Goal: Task Accomplishment & Management: Use online tool/utility

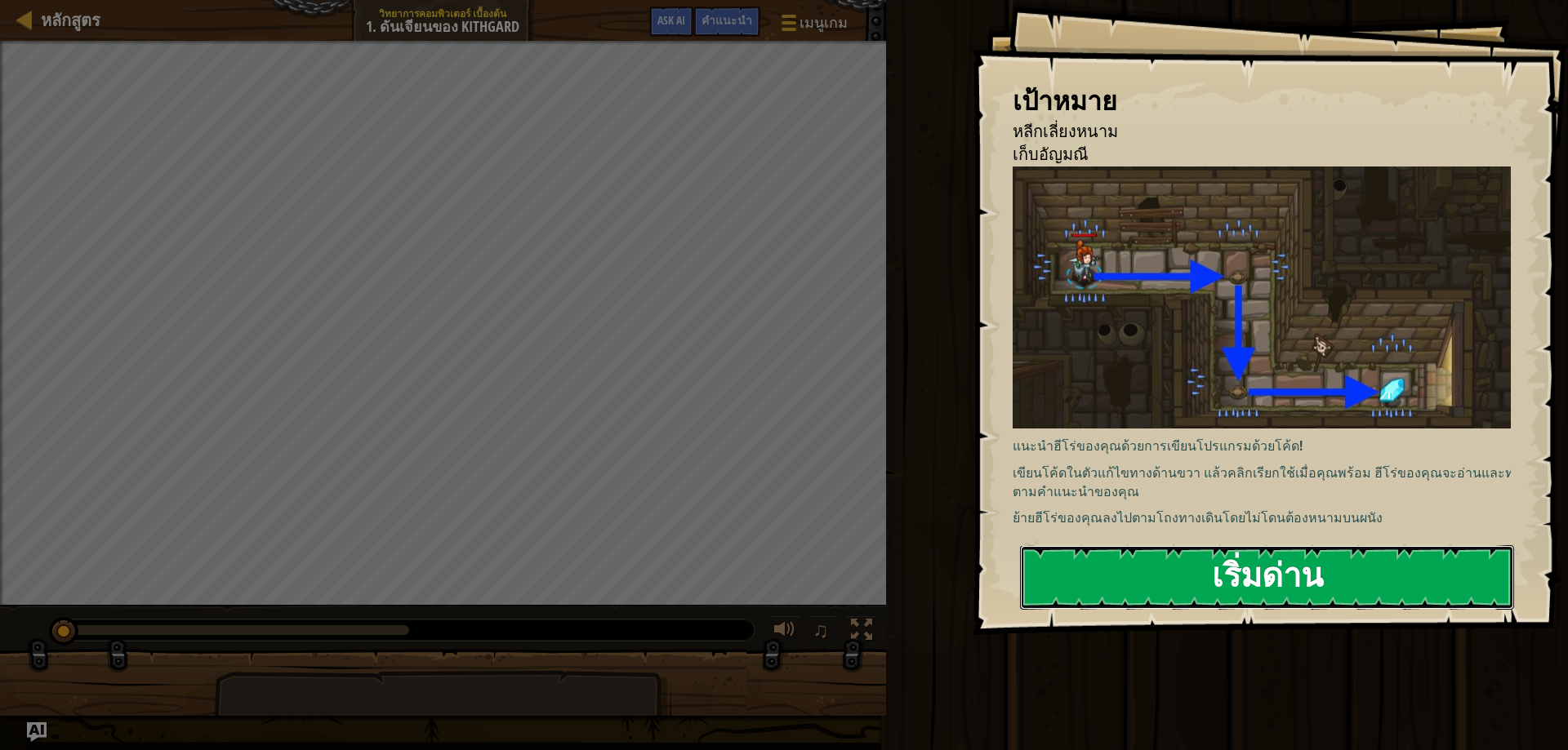
click at [1268, 577] on button "เริ่มด่าน" at bounding box center [1266, 577] width 494 height 65
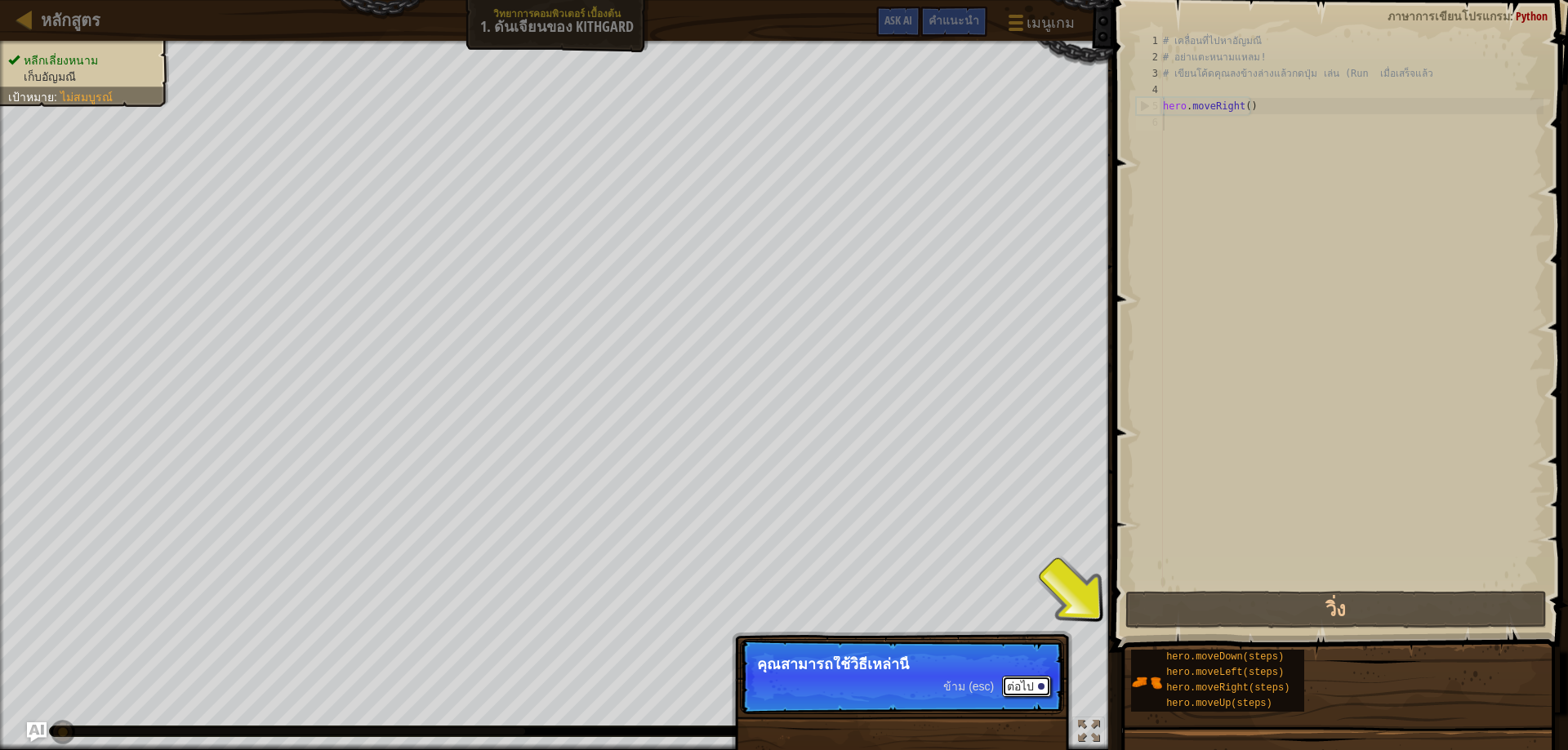
click at [1009, 686] on button "ต่อไป" at bounding box center [1026, 686] width 49 height 21
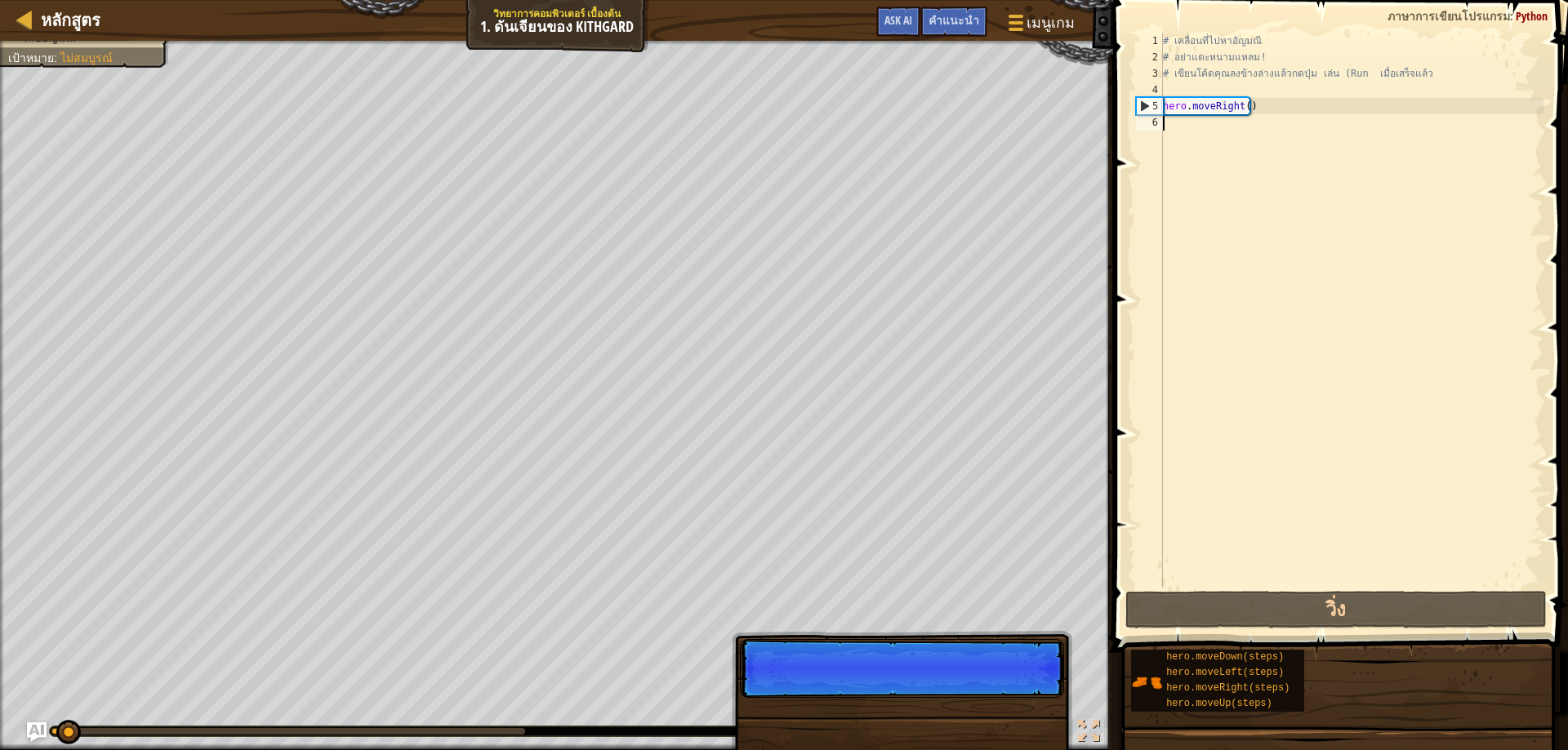
scroll to position [7, 0]
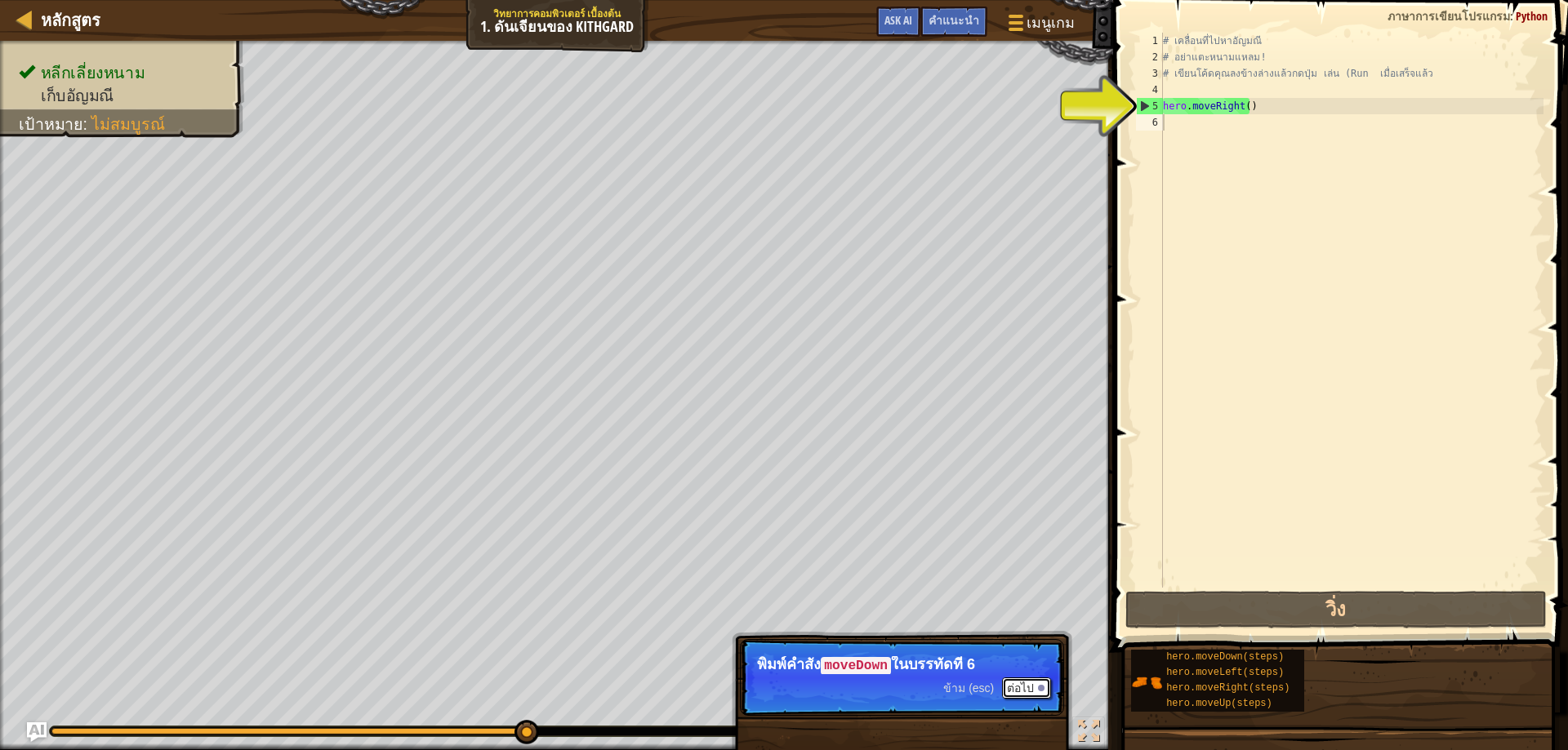
click at [1032, 684] on button "ต่อไป" at bounding box center [1026, 688] width 49 height 21
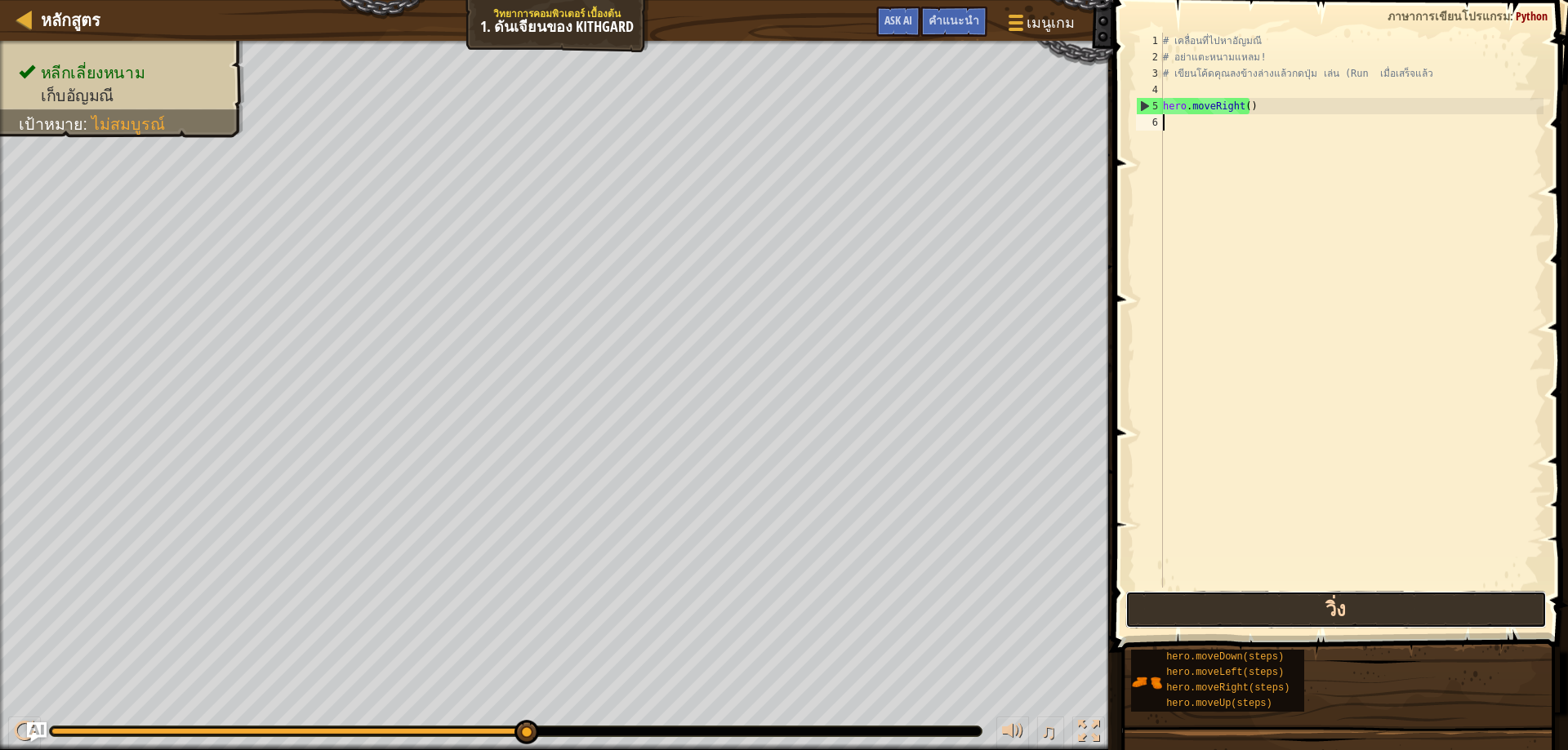
click at [1348, 599] on button "วิ่ง" at bounding box center [1337, 610] width 422 height 37
click at [1312, 609] on button "วิ่ง" at bounding box center [1337, 610] width 422 height 37
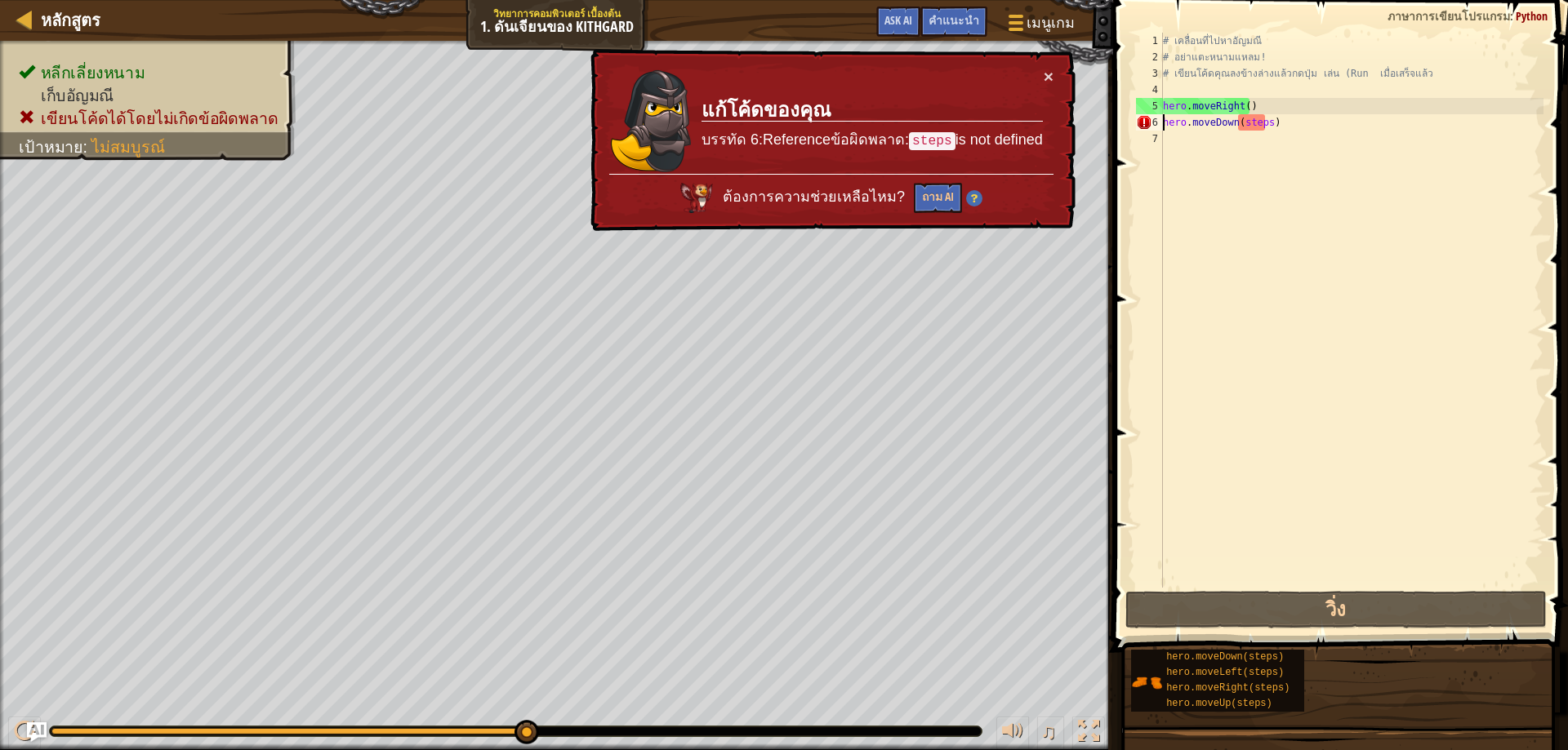
click at [1262, 126] on div "# เคลื่อนที่ไปหา[PERSON_NAME] # อย่าแตะหนามแหลม! # เขียนโค้ดคุณลงข้างล่างแล้วกด…" at bounding box center [1351, 326] width 384 height 588
click at [1266, 123] on div "# เคลื่อนที่ไปหา[PERSON_NAME] # อย่าแตะหนามแหลม! # เขียนโค้ดคุณลงข้างล่างแล้วกด…" at bounding box center [1351, 326] width 384 height 588
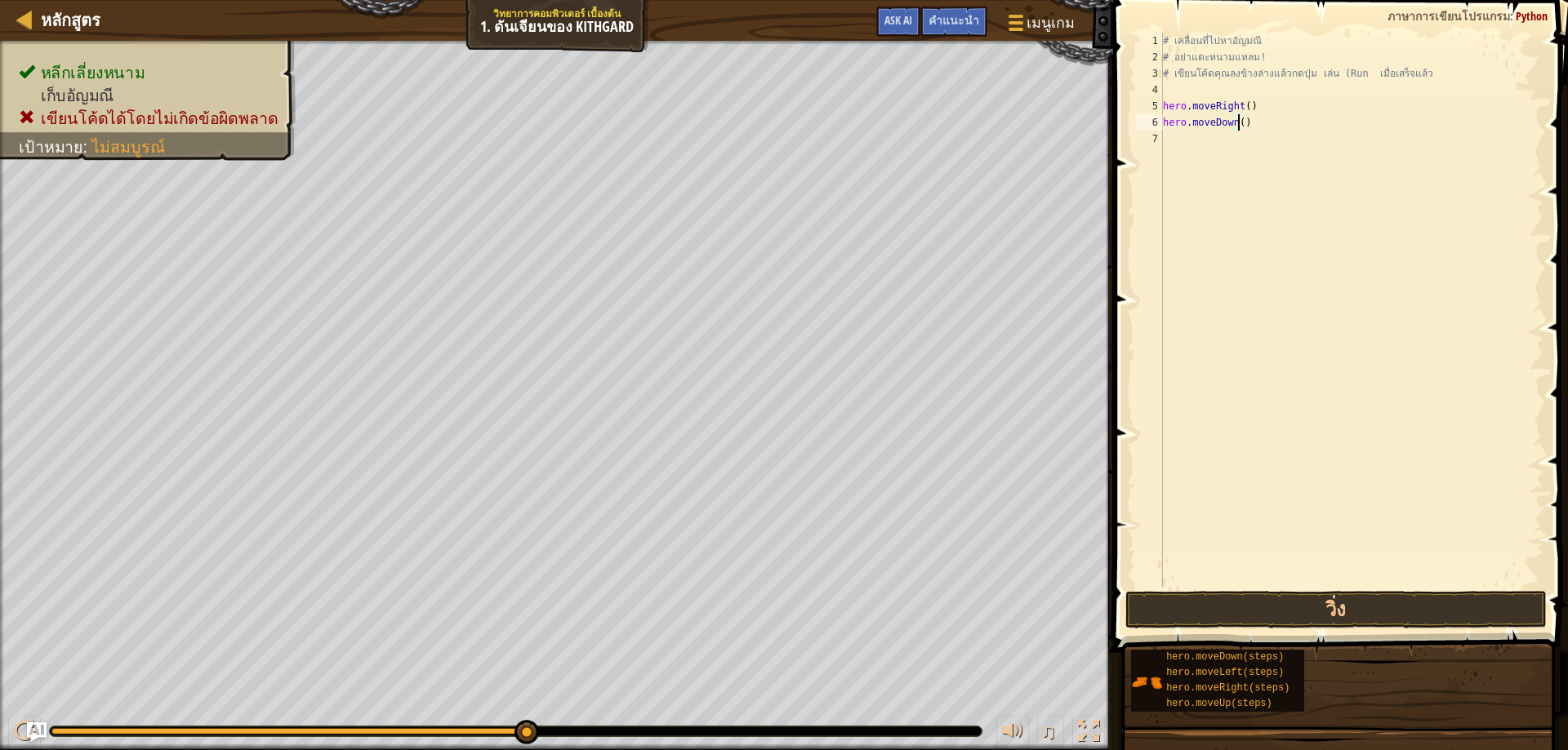
scroll to position [7, 6]
click at [1287, 605] on button "วิ่ง" at bounding box center [1337, 610] width 422 height 37
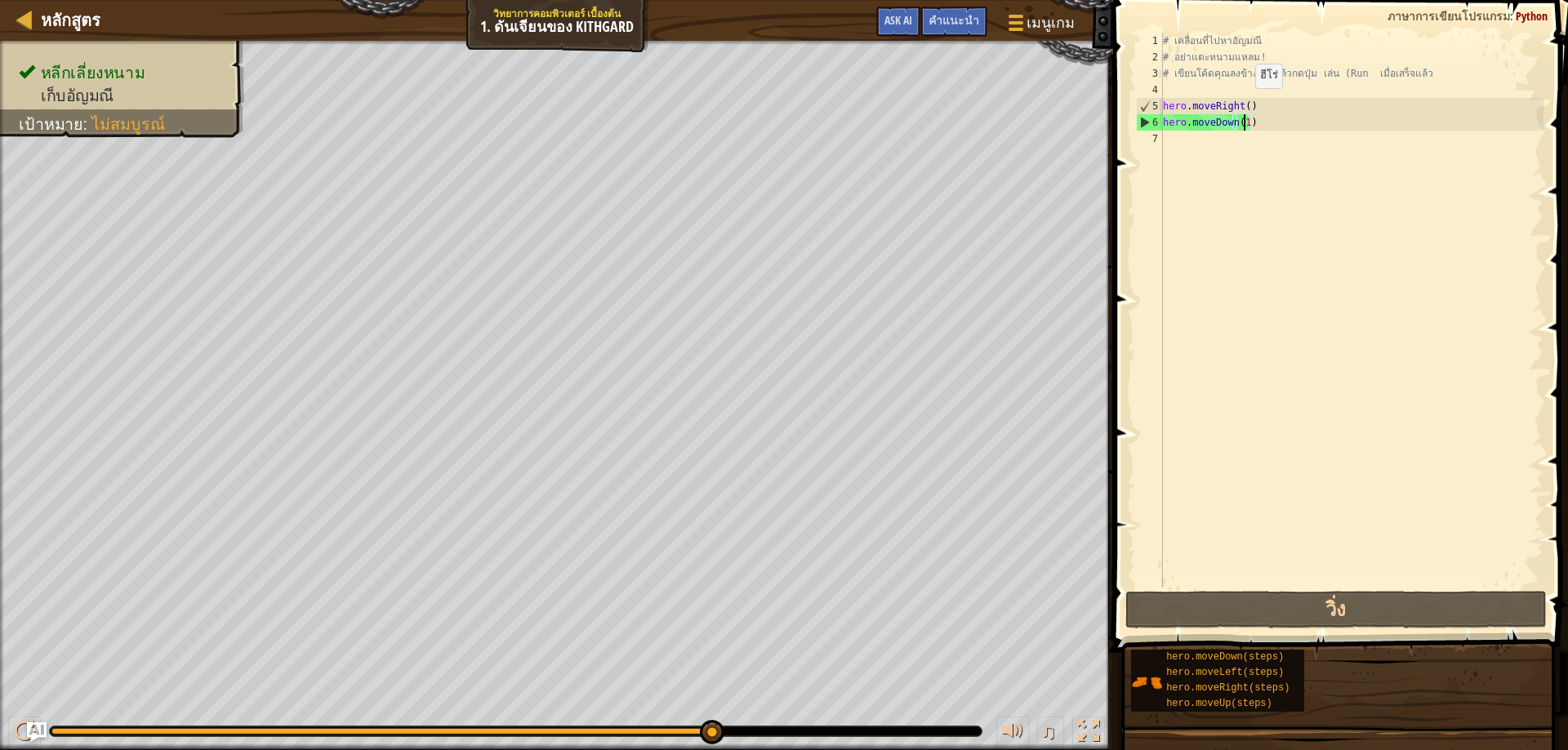
click at [1241, 105] on div "# เคลื่อนที่ไปหา[PERSON_NAME] # อย่าแตะหนามแหลม! # เขียนโค้ดคุณลงข้างล่างแล้วกด…" at bounding box center [1351, 326] width 384 height 588
click at [1243, 105] on div "# เคลื่อนที่ไปหา[PERSON_NAME] # อย่าแตะหนามแหลม! # เขียนโค้ดคุณลงข้างล่างแล้วกด…" at bounding box center [1351, 326] width 384 height 588
type textarea "hero.moveRight(1)"
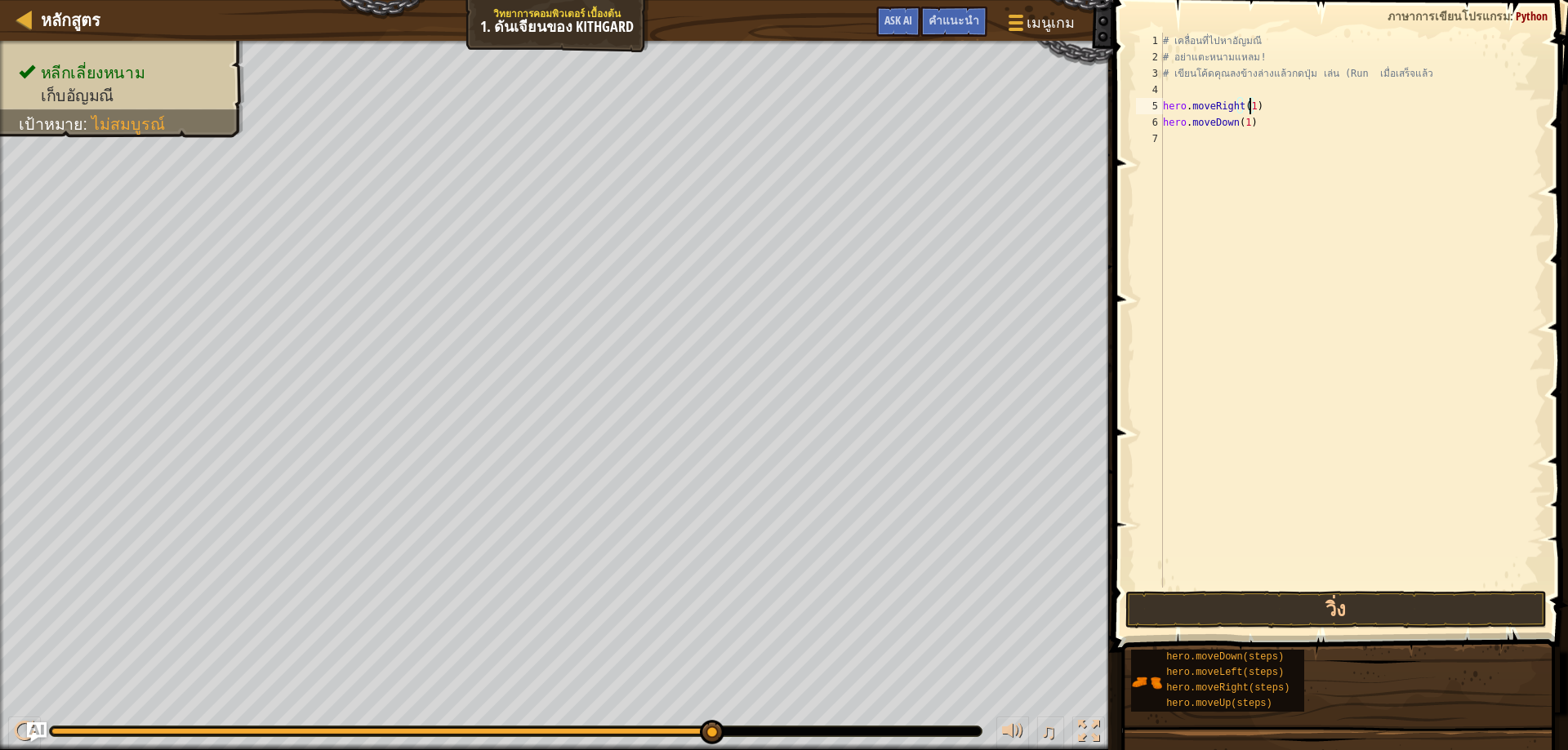
click at [1251, 178] on div "# เคลื่อนที่ไปหา[PERSON_NAME] # อย่าแตะหนามแหลม! # เขียนโค้ดคุณลงข้างล่างแล้วกด…" at bounding box center [1351, 326] width 384 height 588
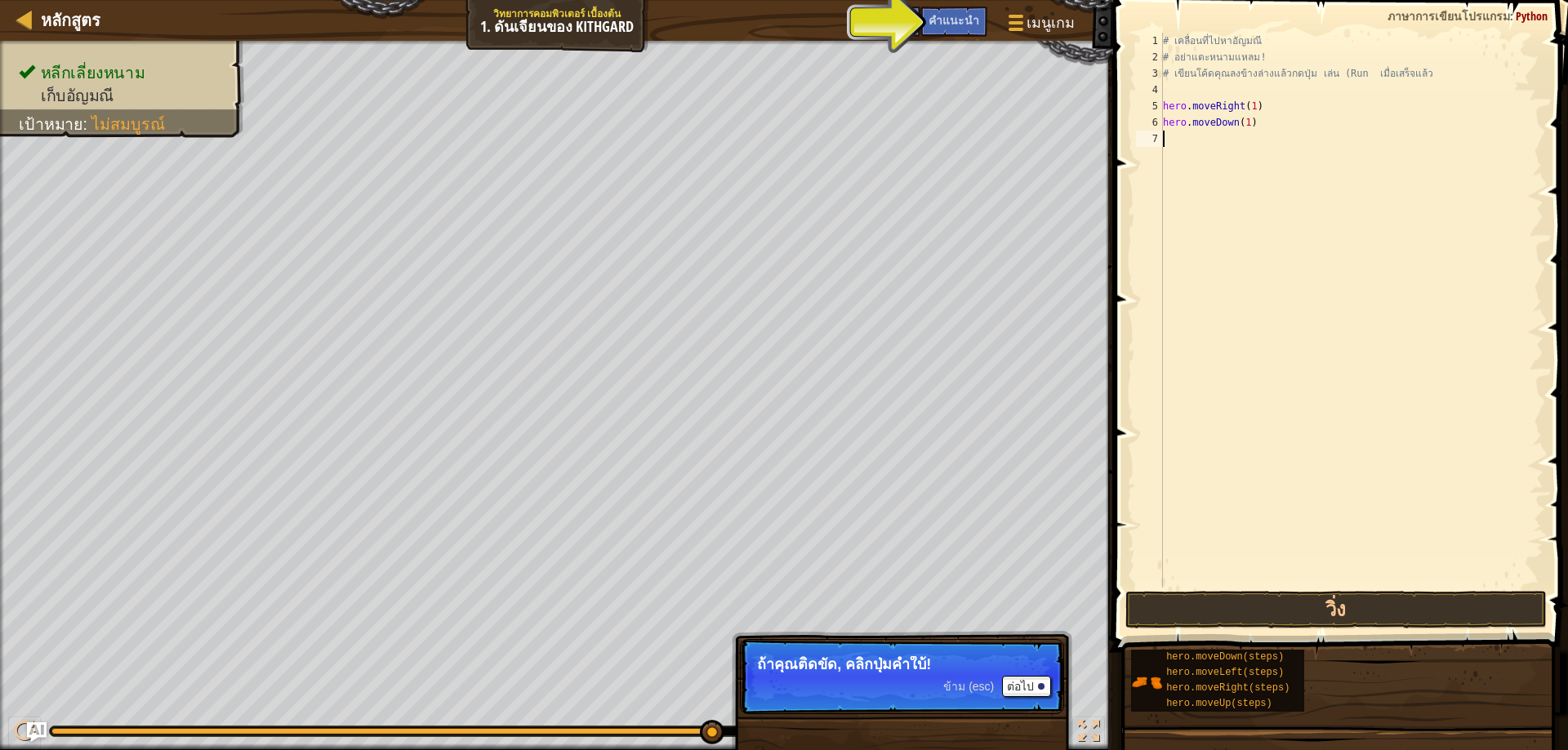
click at [865, 28] on div "หลักสูตร วิทยาการคอมพิวเตอร์ เบื้องต้น 1. ดันเจียนของ Kithgard เมนูเกม เสร็จ[PE…" at bounding box center [556, 20] width 1113 height 41
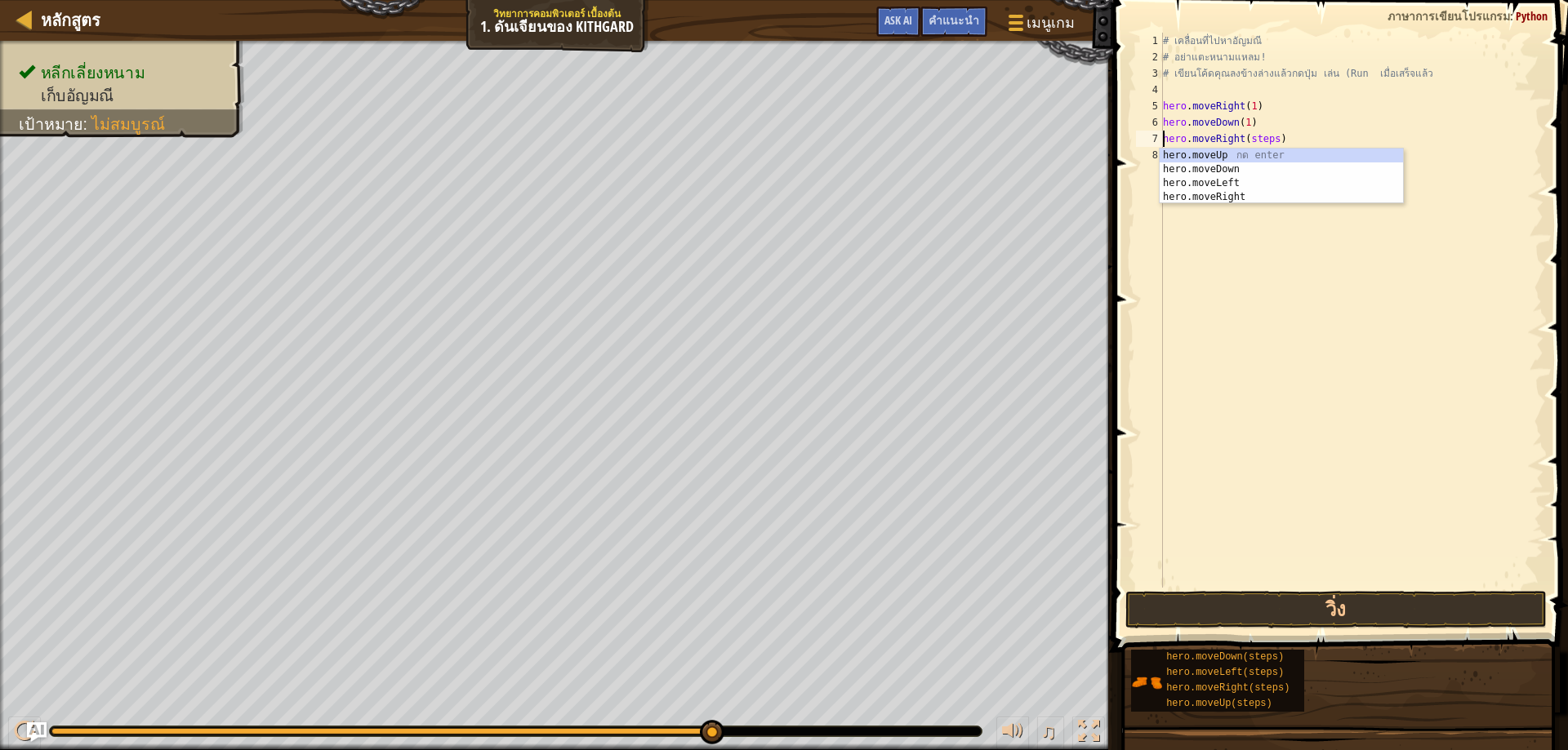
click at [1271, 138] on div "# เคลื่อนที่ไปหา[PERSON_NAME] # อย่าแตะหนามแหลม! # เขียนโค้ดคุณลงข้างล่างแล้วกด…" at bounding box center [1351, 326] width 384 height 588
type textarea "hero.moveRight(1)"
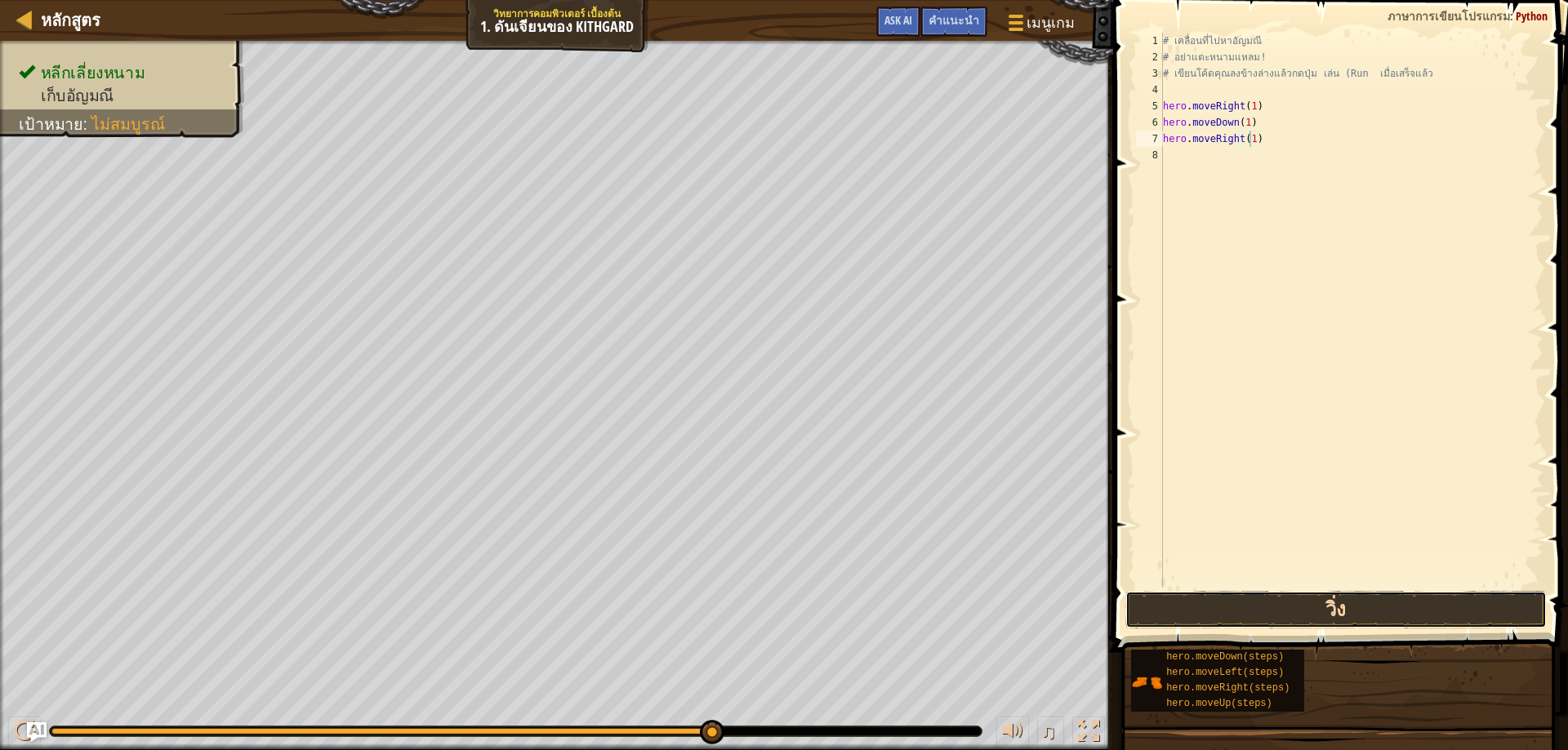
click at [1288, 611] on button "วิ่ง" at bounding box center [1337, 610] width 422 height 37
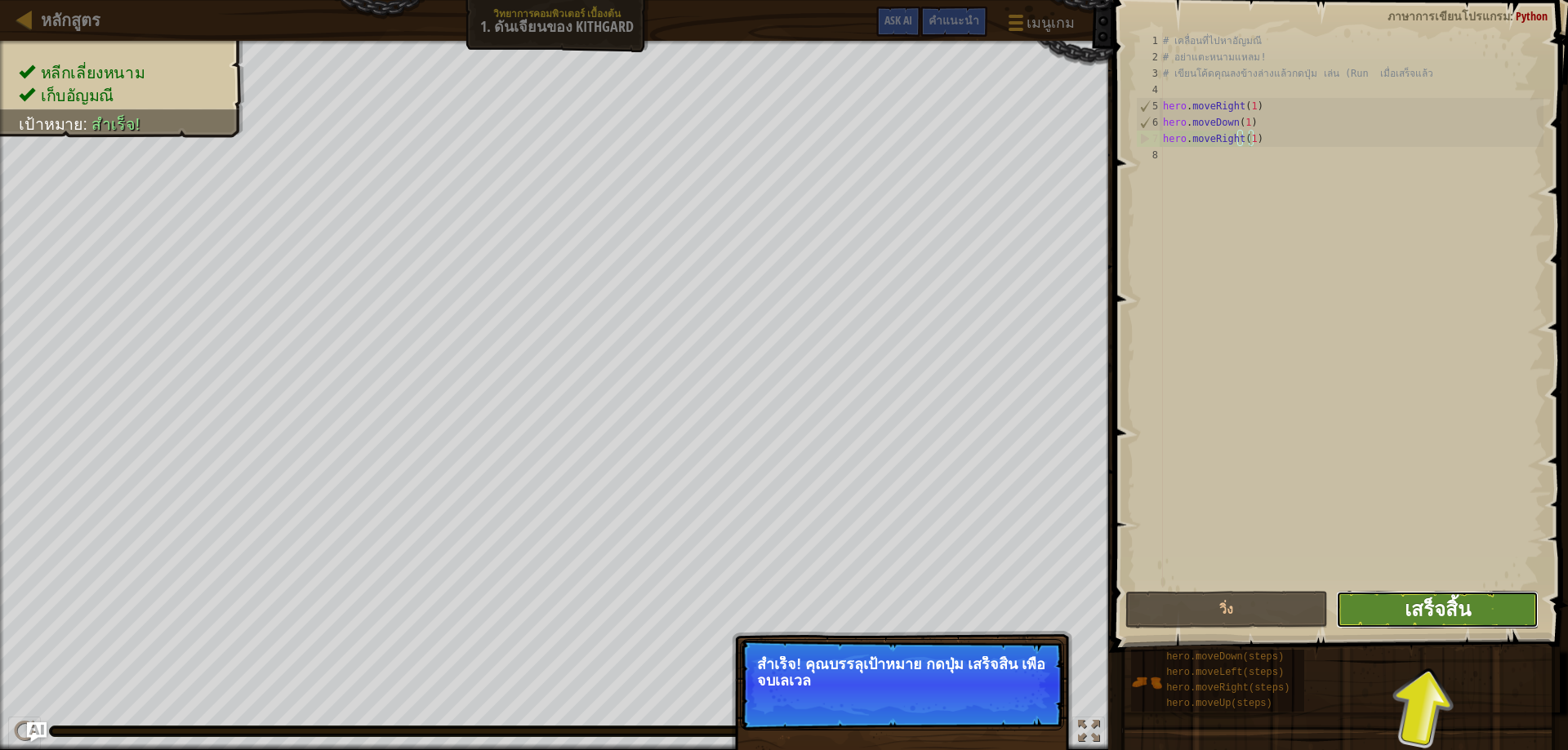
click at [1456, 603] on span "เสร็จสิ้น" at bounding box center [1438, 608] width 67 height 26
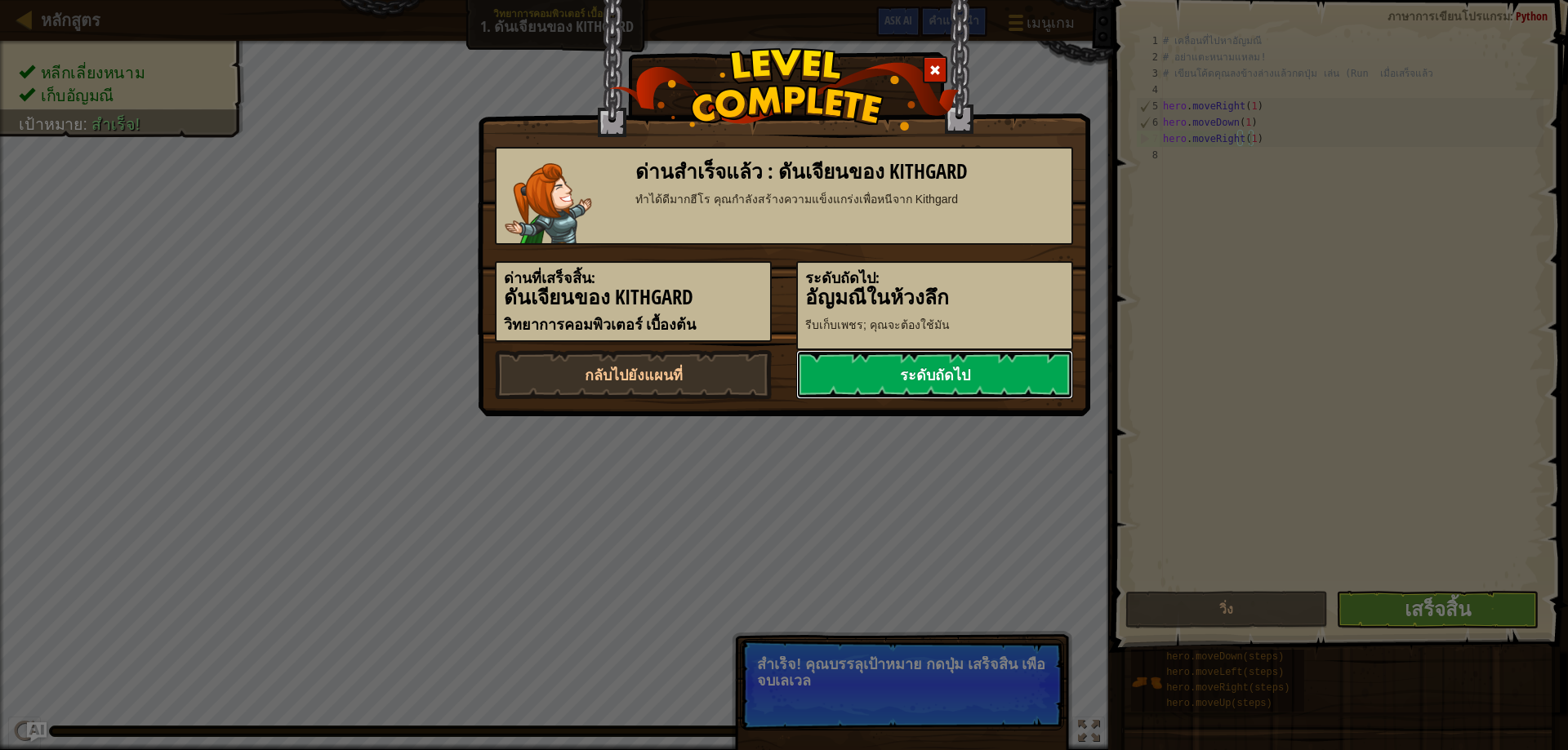
click at [932, 376] on link "ระดับถัดไป" at bounding box center [935, 374] width 277 height 49
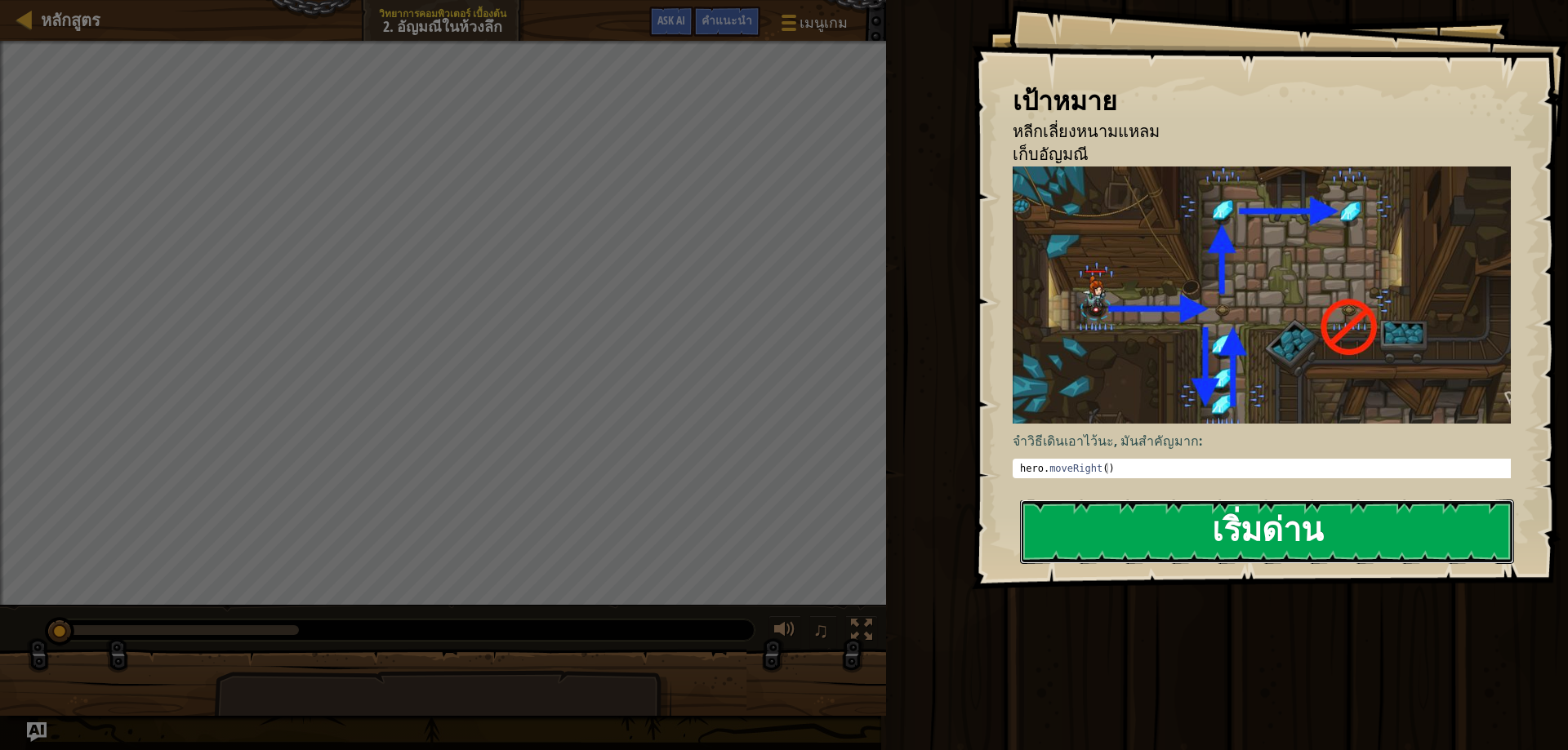
click at [1192, 540] on button "เริ่มด่าน" at bounding box center [1266, 531] width 494 height 65
